Goal: Task Accomplishment & Management: Manage account settings

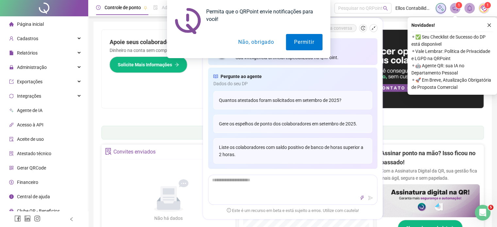
click at [255, 42] on button "Não, obrigado" at bounding box center [256, 42] width 52 height 16
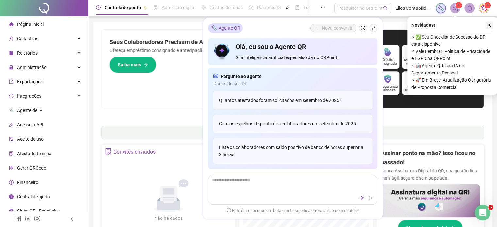
click at [489, 24] on icon "close" at bounding box center [489, 25] width 5 height 5
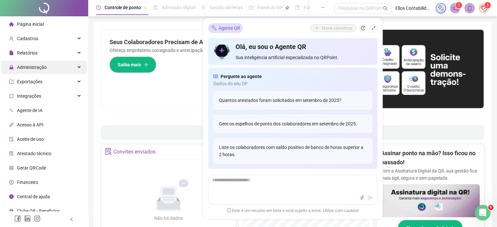
click at [35, 65] on span "Administração" at bounding box center [32, 67] width 30 height 5
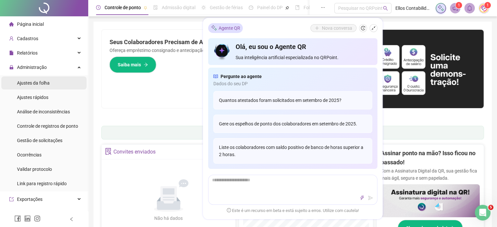
click at [35, 86] on span "Ajustes da folha" at bounding box center [33, 82] width 33 height 5
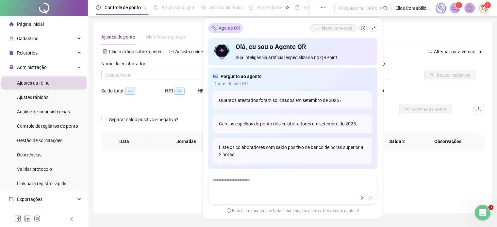
type input "**********"
click at [132, 74] on input "search" at bounding box center [160, 75] width 110 height 10
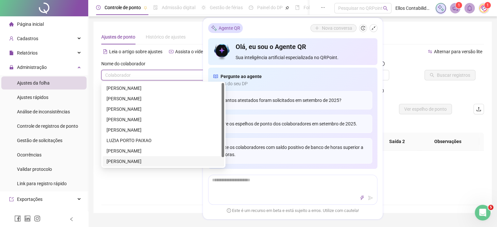
scroll to position [10, 0]
click at [139, 160] on div "[PERSON_NAME]" at bounding box center [163, 161] width 114 height 7
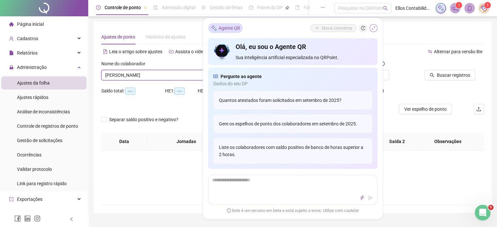
click at [370, 28] on button "button" at bounding box center [373, 28] width 8 height 8
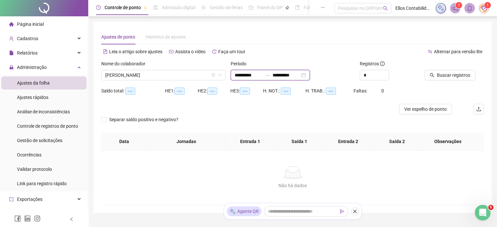
click at [242, 74] on input "**********" at bounding box center [248, 75] width 27 height 7
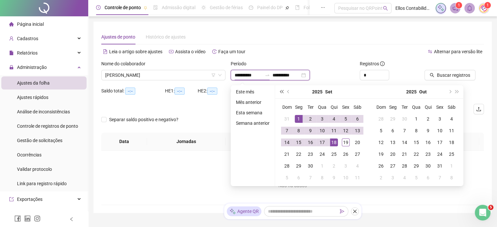
type input "**********"
click at [288, 91] on span "prev-year" at bounding box center [288, 91] width 3 height 3
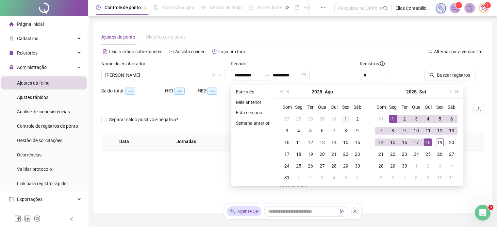
type input "**********"
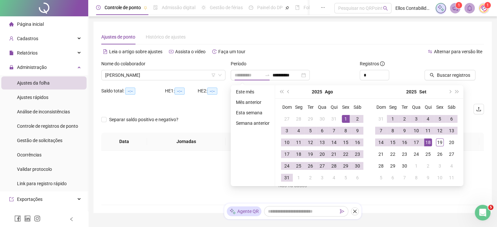
click at [345, 118] on div "1" at bounding box center [346, 119] width 8 height 8
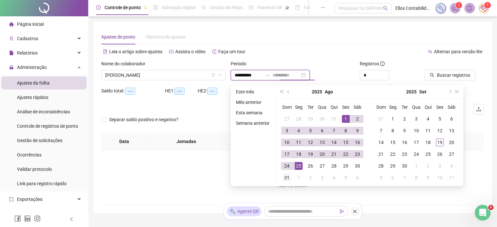
type input "**********"
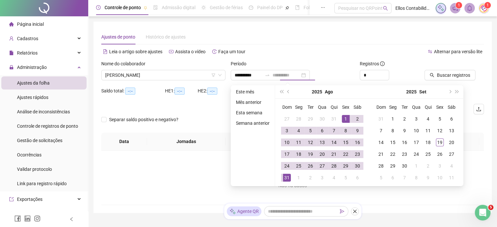
click at [285, 179] on div "31" at bounding box center [287, 178] width 8 height 8
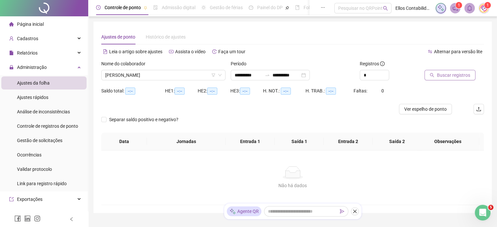
click at [457, 74] on span "Buscar registros" at bounding box center [453, 75] width 33 height 7
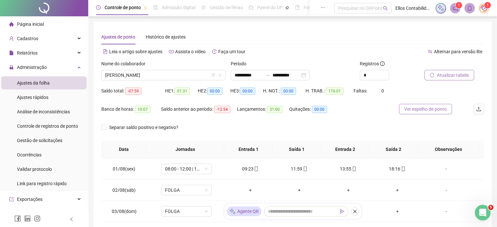
click at [429, 112] on span "Ver espelho de ponto" at bounding box center [425, 109] width 42 height 7
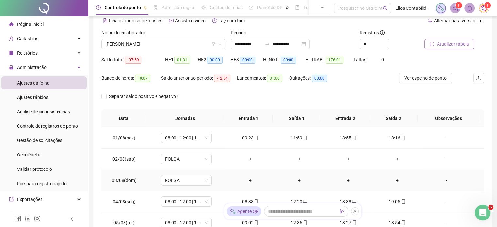
scroll to position [0, 0]
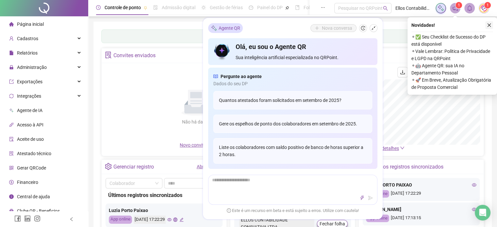
click at [488, 25] on icon "close" at bounding box center [489, 25] width 5 height 5
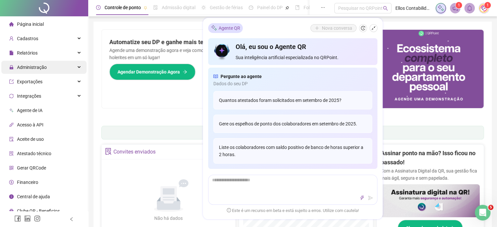
click at [31, 65] on span "Administração" at bounding box center [32, 67] width 30 height 5
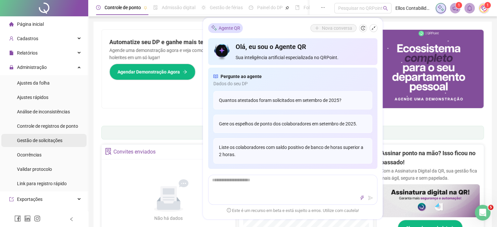
click at [39, 143] on div "Gestão de solicitações" at bounding box center [39, 140] width 45 height 13
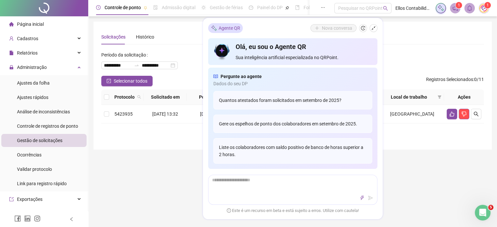
click at [404, 30] on div "Solicitações Histórico" at bounding box center [292, 36] width 383 height 15
click at [374, 27] on icon "shrink" at bounding box center [373, 28] width 5 height 5
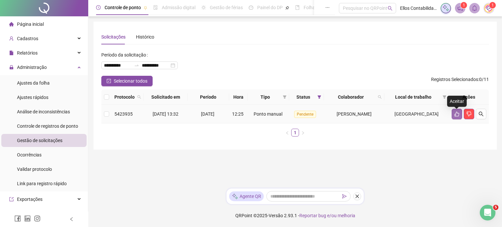
click at [458, 115] on icon "like" at bounding box center [456, 113] width 5 height 5
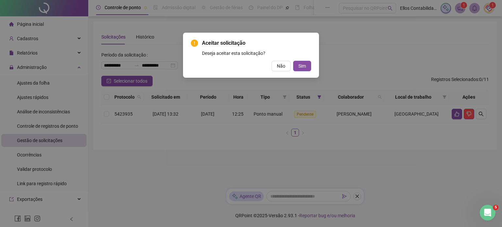
click at [301, 61] on div "Não Sim" at bounding box center [251, 66] width 120 height 10
click at [301, 65] on span "Sim" at bounding box center [302, 65] width 8 height 7
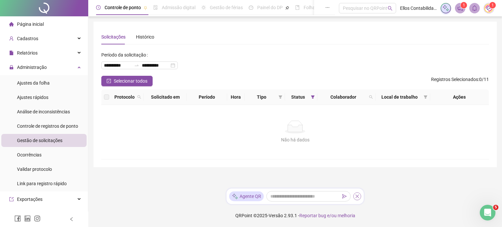
click at [357, 192] on button "button" at bounding box center [357, 196] width 8 height 8
